Goal: Transaction & Acquisition: Purchase product/service

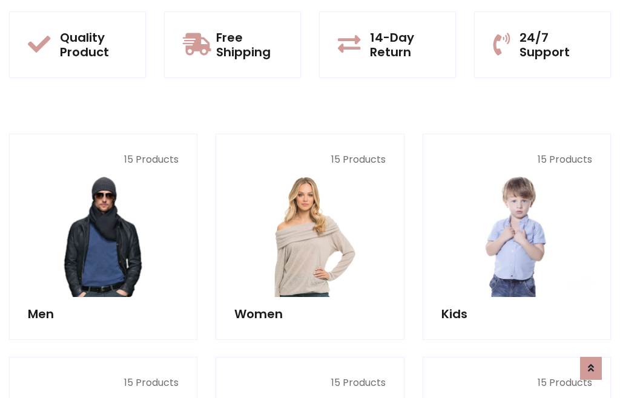
scroll to position [986, 0]
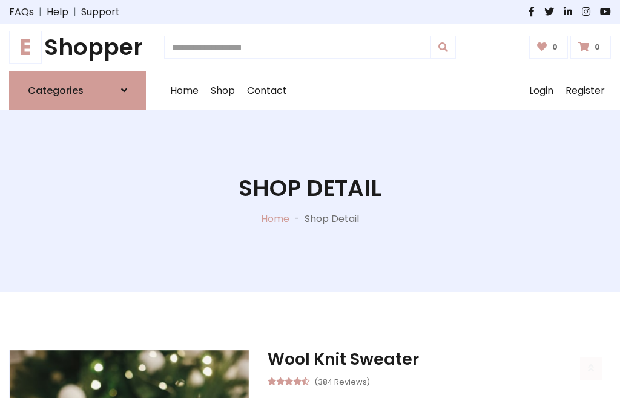
click at [77, 47] on h1 "E Shopper" at bounding box center [77, 47] width 137 height 27
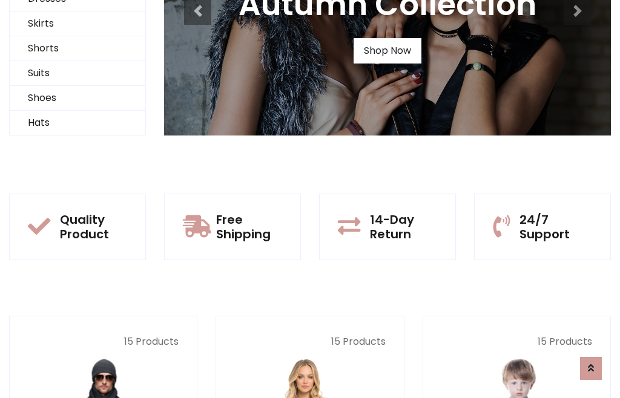
scroll to position [117, 0]
